Goal: Task Accomplishment & Management: Manage account settings

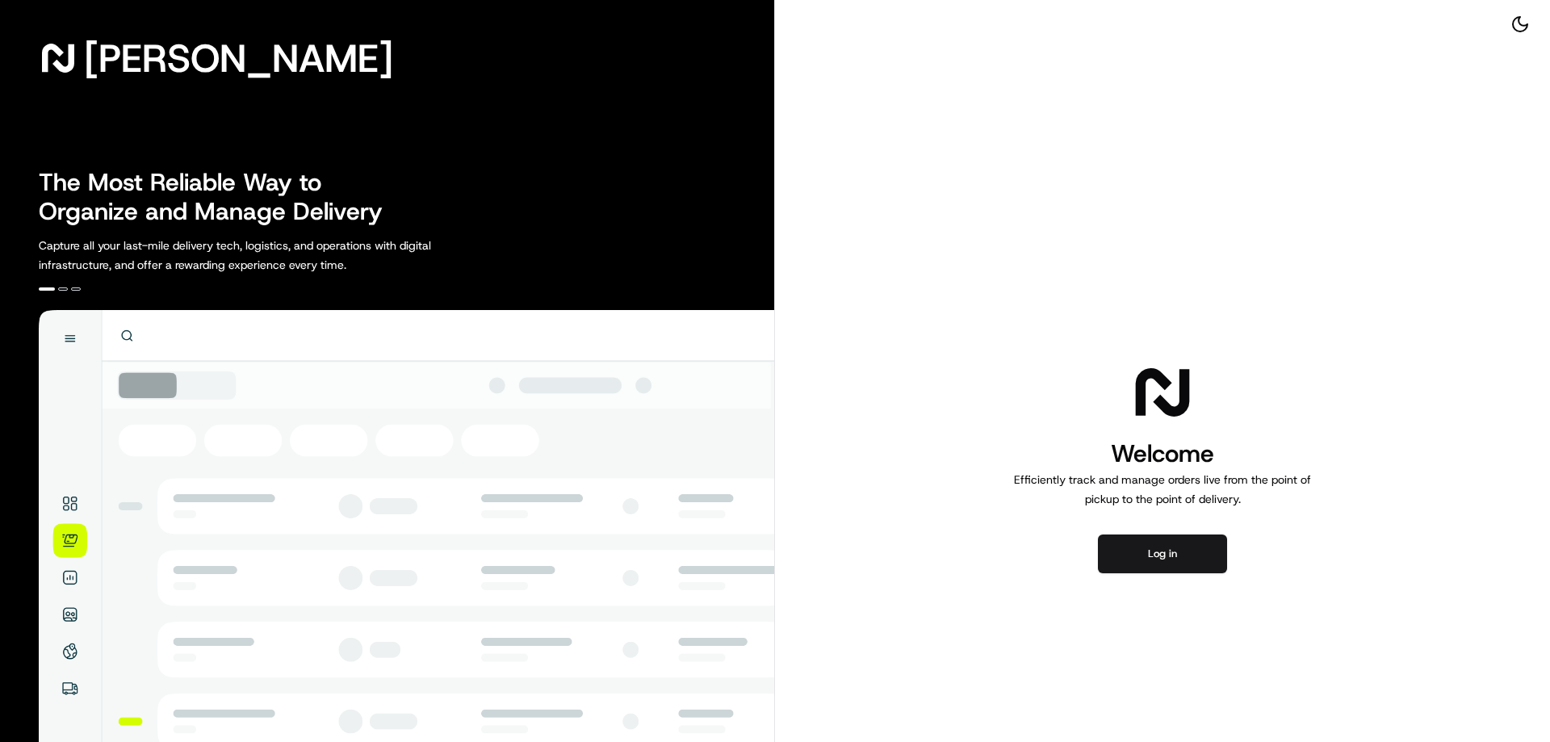
click at [1142, 554] on button "Log in" at bounding box center [1162, 553] width 129 height 39
